Goal: Transaction & Acquisition: Purchase product/service

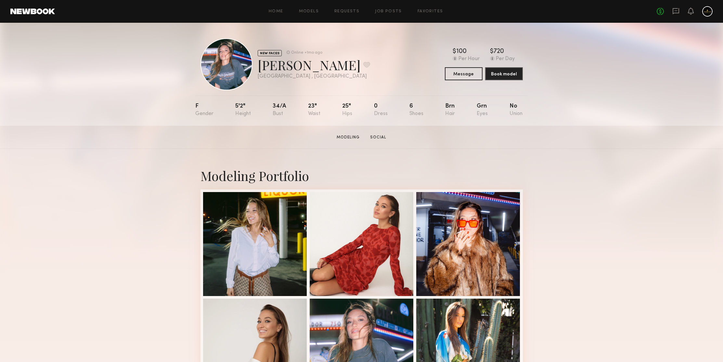
click at [680, 9] on div "No fees up to $5,000" at bounding box center [684, 11] width 56 height 10
click at [679, 11] on icon at bounding box center [675, 11] width 6 height 6
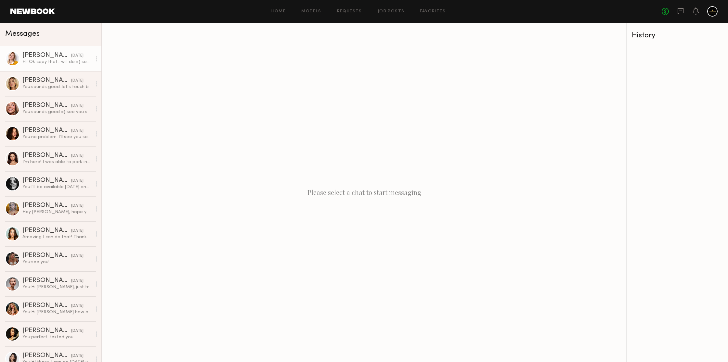
click at [65, 63] on div "Hi! Ok copy that- will do =) see you at 2:30 will call when I’m at the gate. Th…" at bounding box center [56, 62] width 69 height 6
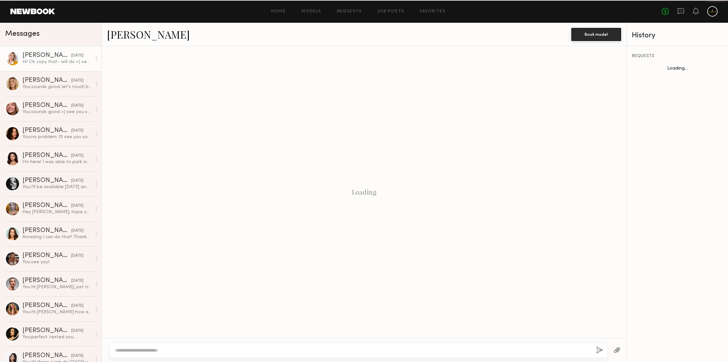
scroll to position [570, 0]
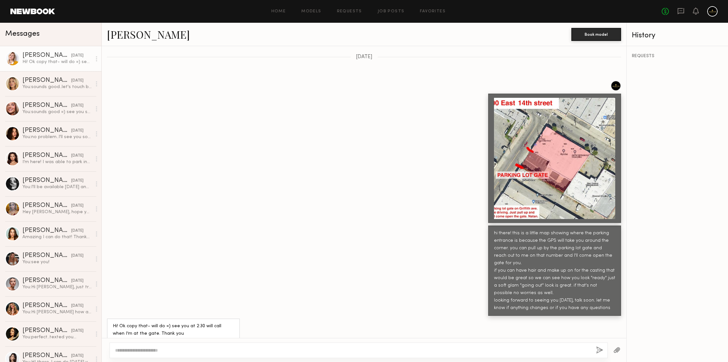
click at [241, 9] on div "Home Models Requests Job Posts Favorites Sign Out" at bounding box center [358, 11] width 606 height 4
click at [134, 34] on link "Amanda R." at bounding box center [148, 34] width 83 height 14
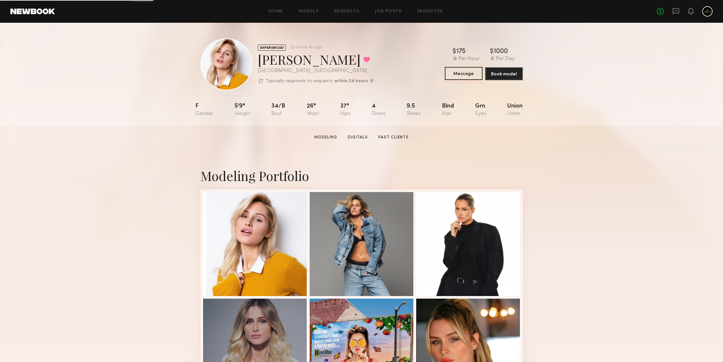
click at [474, 71] on button "Message" at bounding box center [464, 73] width 38 height 13
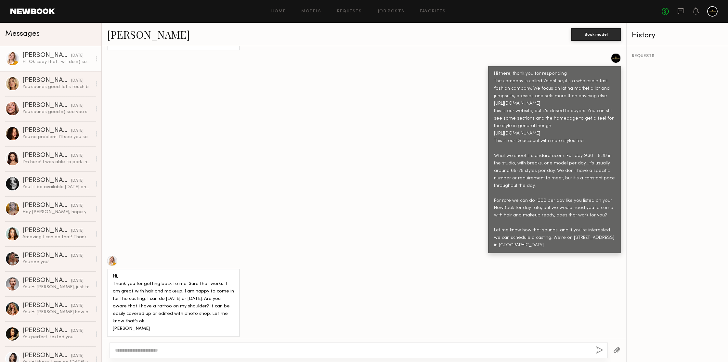
scroll to position [1327, 0]
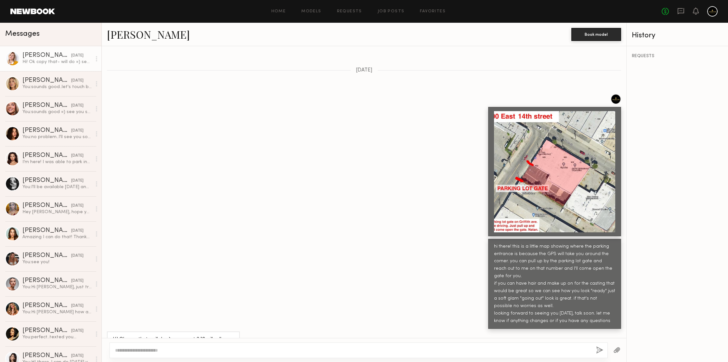
click at [657, 119] on div "REQUESTS" at bounding box center [676, 204] width 101 height 316
click at [222, 130] on div at bounding box center [364, 165] width 524 height 142
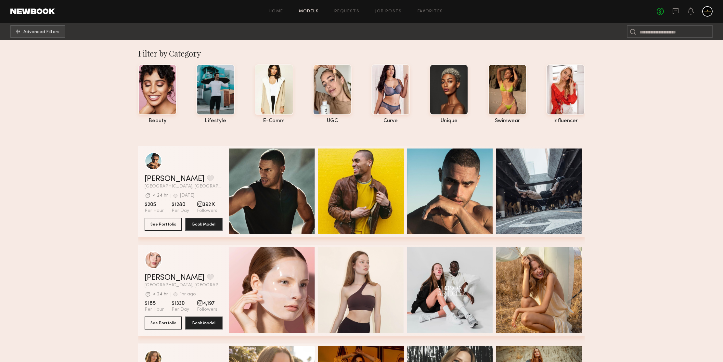
click at [309, 15] on div "Home Models Requests Job Posts Favorites Sign Out No fees up to $5,000" at bounding box center [383, 11] width 657 height 10
click at [313, 8] on div "Home Models Requests Job Posts Favorites Sign Out No fees up to $5,000" at bounding box center [383, 11] width 657 height 10
click at [311, 10] on link "Models" at bounding box center [309, 11] width 20 height 4
click at [44, 32] on span "Advanced Filters" at bounding box center [41, 32] width 36 height 5
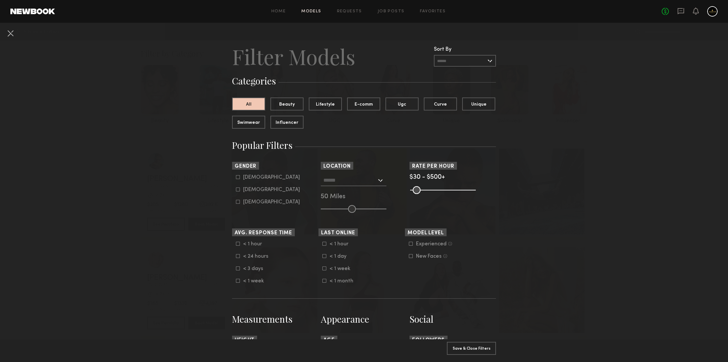
click at [243, 176] on div "Male" at bounding box center [271, 177] width 57 height 4
type input "*"
click at [246, 188] on div "Female" at bounding box center [271, 190] width 57 height 4
type input "**"
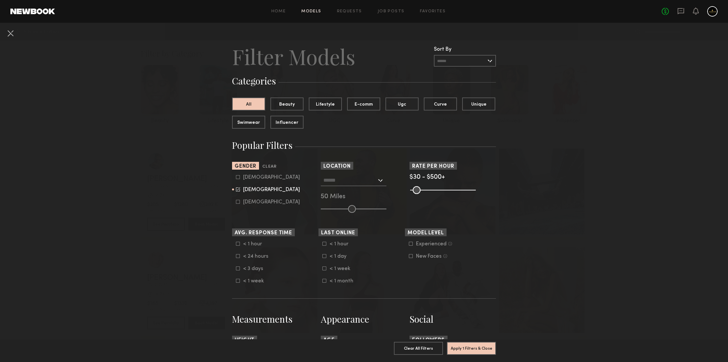
click at [360, 181] on input "text" at bounding box center [349, 179] width 53 height 11
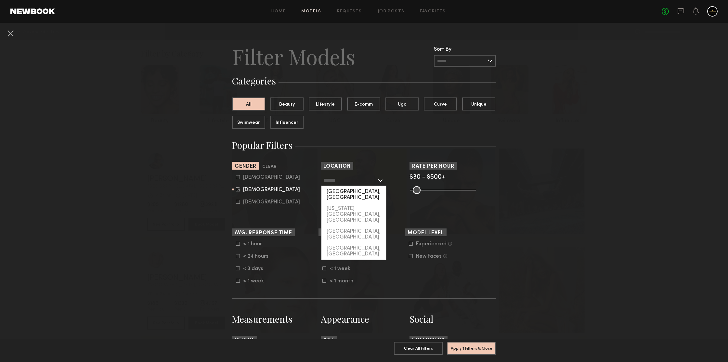
click at [356, 190] on div "[GEOGRAPHIC_DATA], [GEOGRAPHIC_DATA]" at bounding box center [353, 194] width 64 height 17
type input "**********"
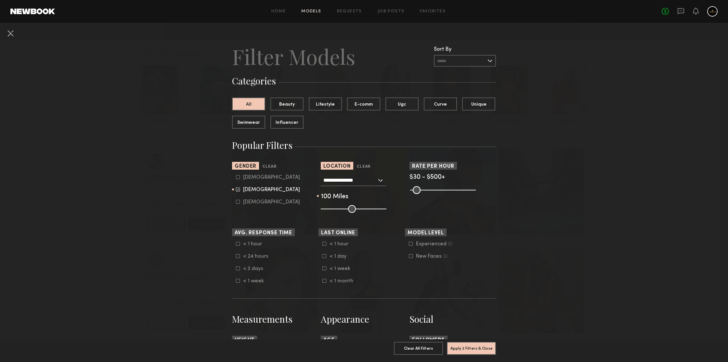
drag, startPoint x: 361, startPoint y: 213, endPoint x: 459, endPoint y: 228, distance: 99.2
type input "***"
click at [386, 213] on input "range" at bounding box center [354, 209] width 66 height 8
click at [490, 345] on button "Apply 2 Filters & Close" at bounding box center [471, 347] width 49 height 13
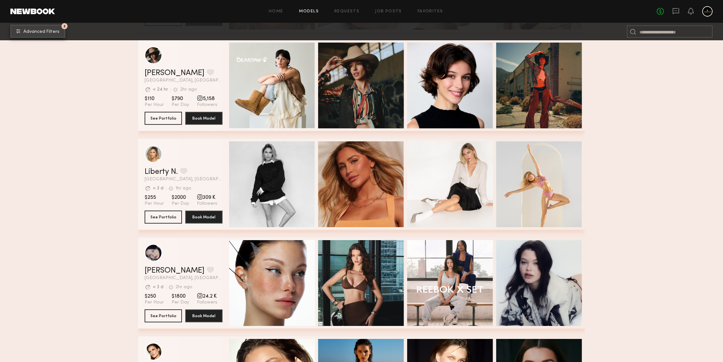
scroll to position [336, 0]
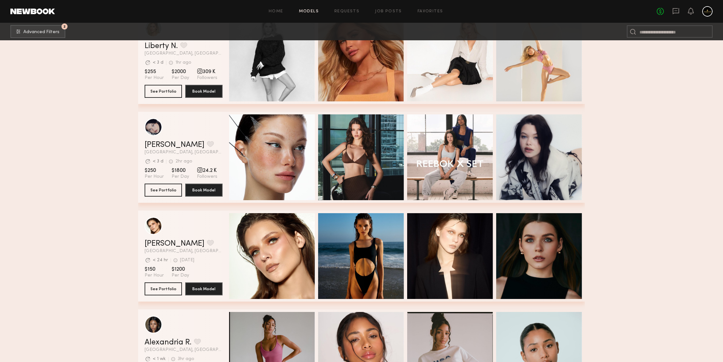
click at [619, 151] on section "Filter by Category beauty lifestyle e-comm UGC curve unique swimwear influencer…" at bounding box center [361, 352] width 723 height 1296
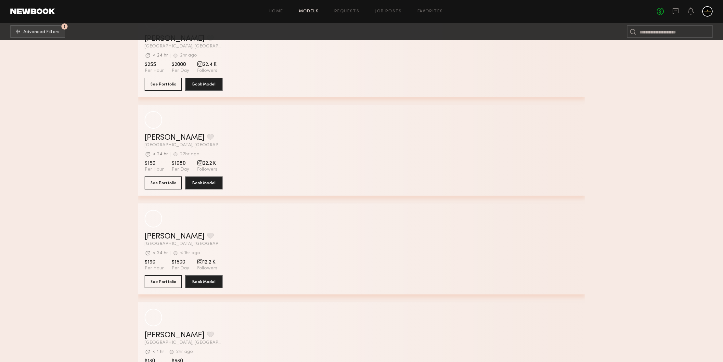
scroll to position [2510, 0]
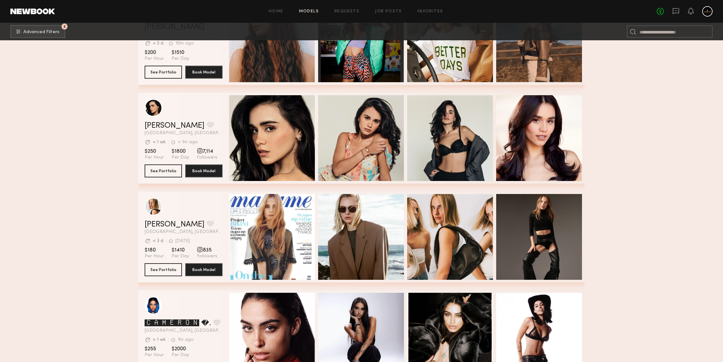
scroll to position [2890, 0]
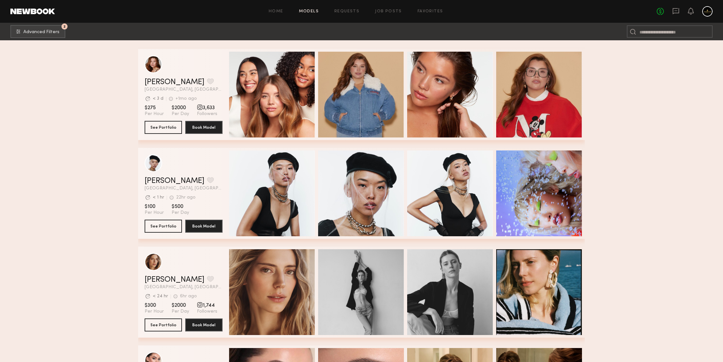
scroll to position [3570, 0]
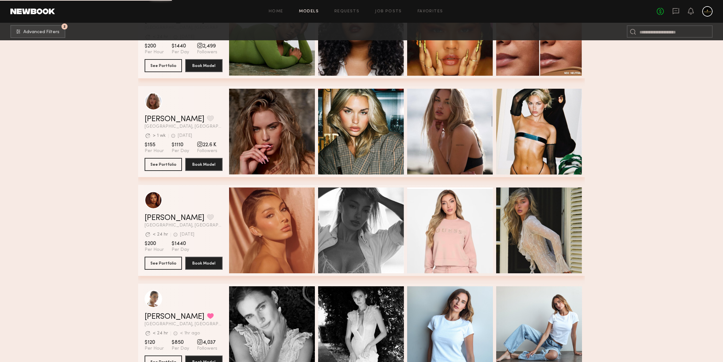
scroll to position [4472, 0]
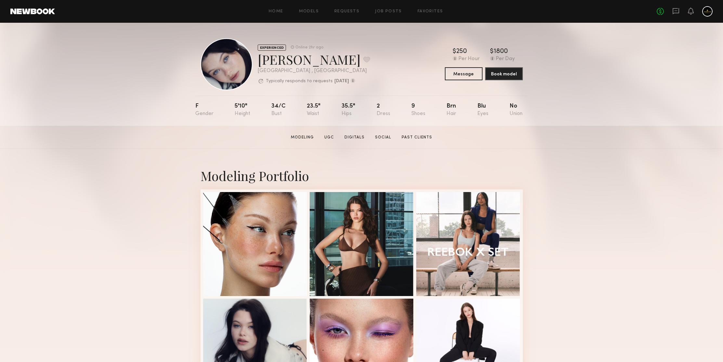
click at [589, 126] on section "Marina F. Modeling UGC Digitals Social Past Clients Message Book Model" at bounding box center [361, 137] width 723 height 23
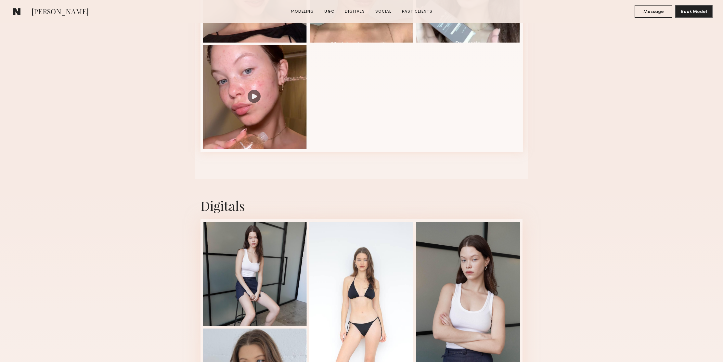
scroll to position [1049, 0]
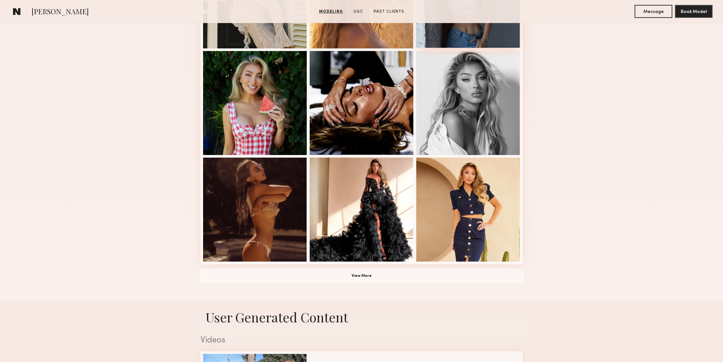
scroll to position [512, 0]
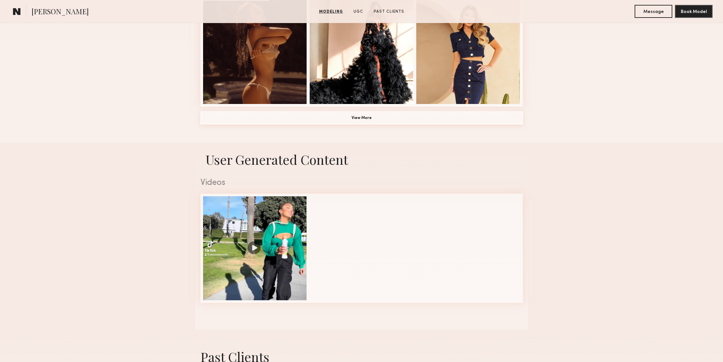
click at [366, 119] on button "View More" at bounding box center [361, 117] width 322 height 13
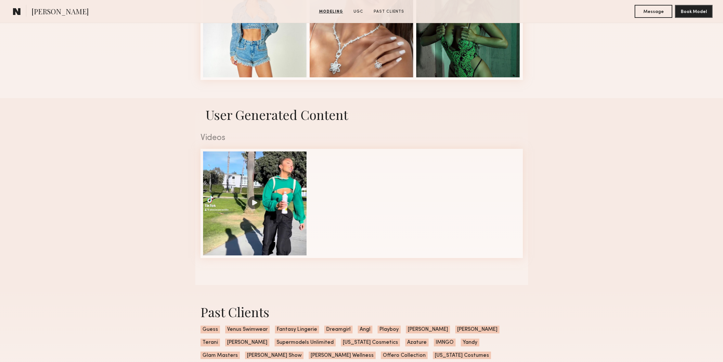
scroll to position [706, 0]
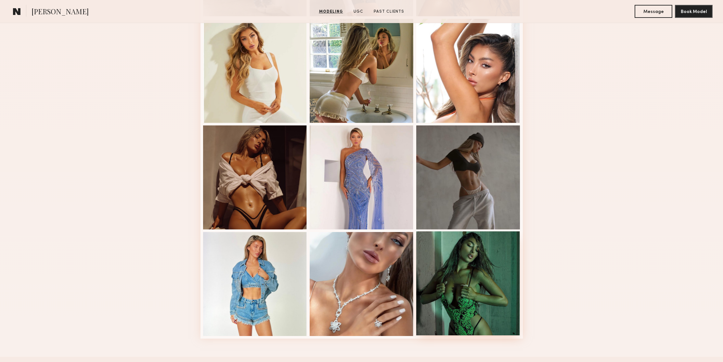
click at [458, 260] on div at bounding box center [468, 283] width 104 height 104
